Goal: Information Seeking & Learning: Learn about a topic

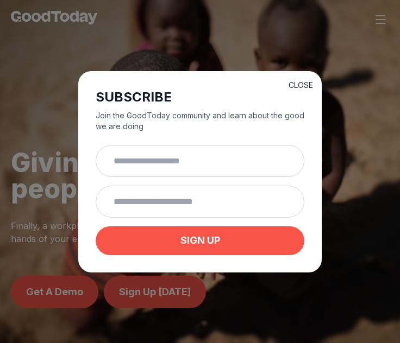
click at [292, 80] on button "CLOSE" at bounding box center [301, 85] width 24 height 11
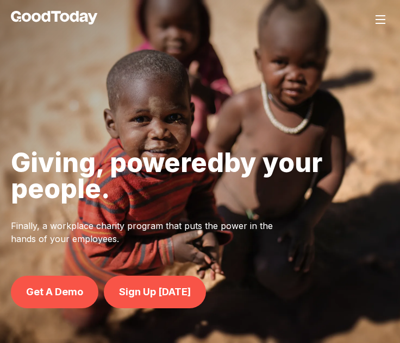
scroll to position [1, 0]
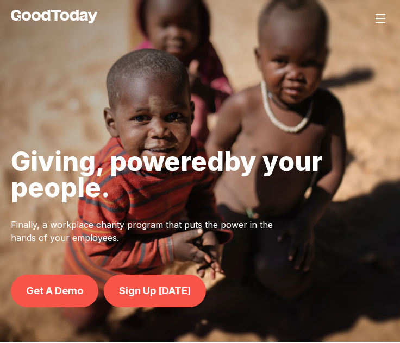
click at [380, 10] on button at bounding box center [380, 18] width 17 height 17
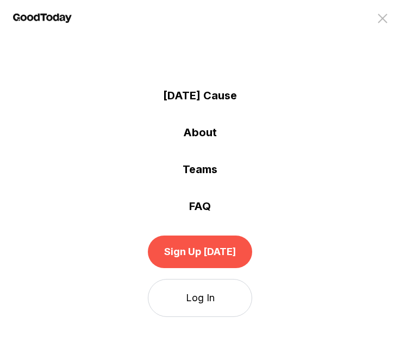
click at [211, 132] on link "About" at bounding box center [200, 132] width 400 height 15
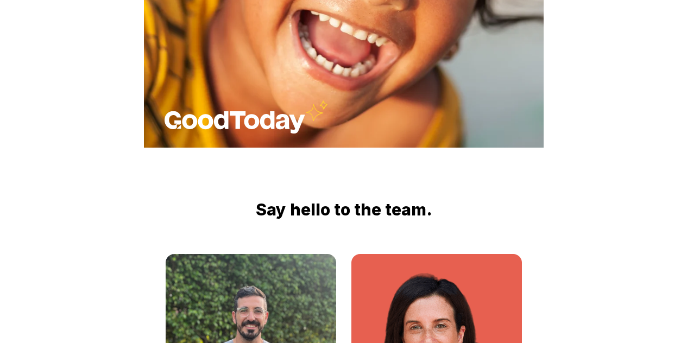
scroll to position [1685, 0]
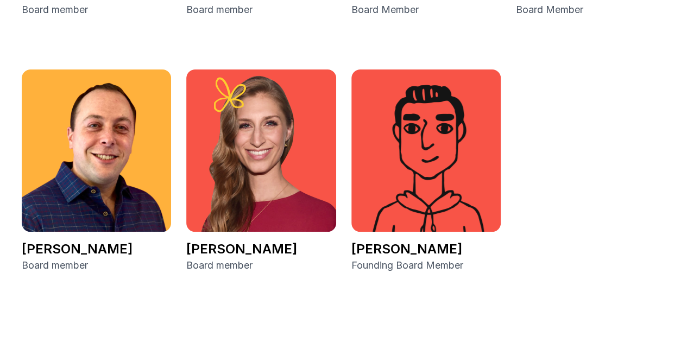
scroll to position [2337, 0]
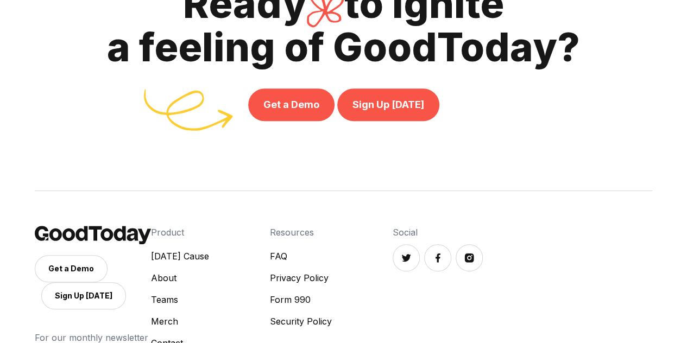
click at [332, 253] on link "FAQ" at bounding box center [301, 256] width 62 height 13
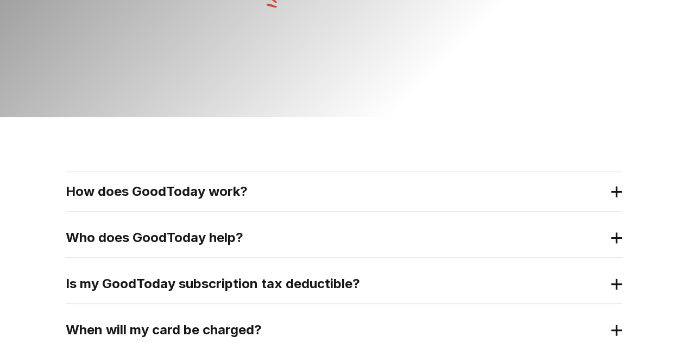
scroll to position [217, 0]
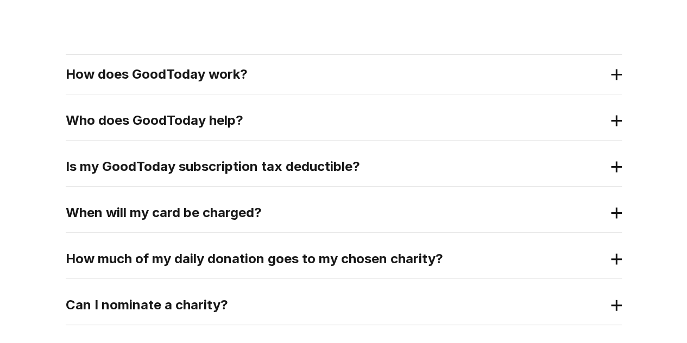
click at [204, 82] on h2 "How does GoodToday work?" at bounding box center [335, 74] width 539 height 17
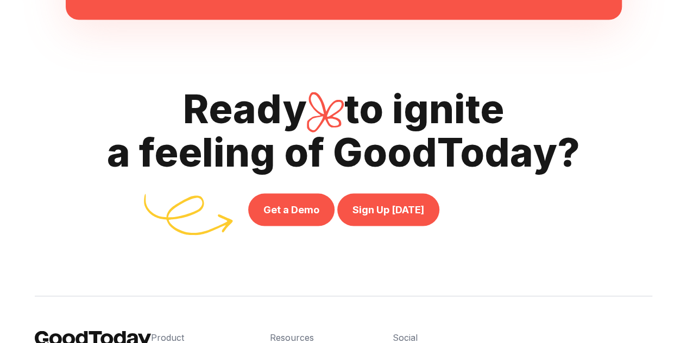
scroll to position [1196, 0]
